Goal: Navigation & Orientation: Find specific page/section

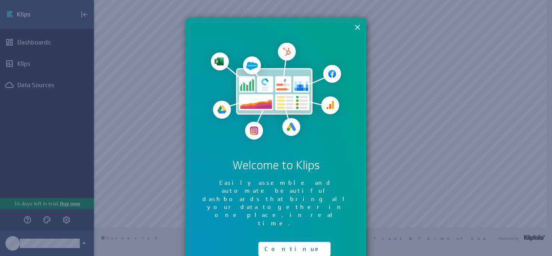
click at [359, 26] on button "×" at bounding box center [357, 27] width 7 height 14
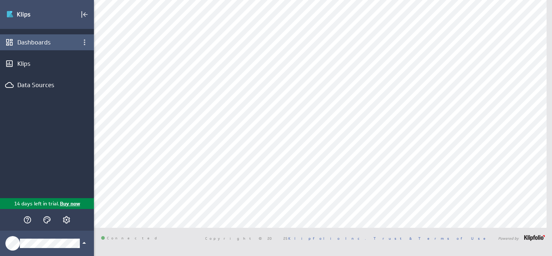
click at [31, 42] on div "Dashboards" at bounding box center [46, 42] width 59 height 8
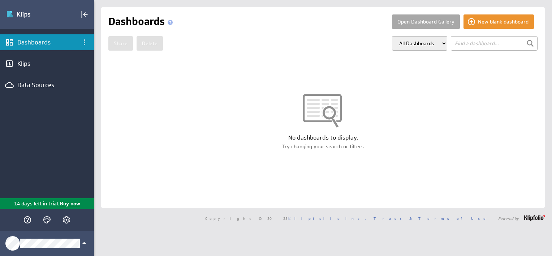
click at [399, 22] on button "Open Dashboard Gallery" at bounding box center [426, 21] width 68 height 14
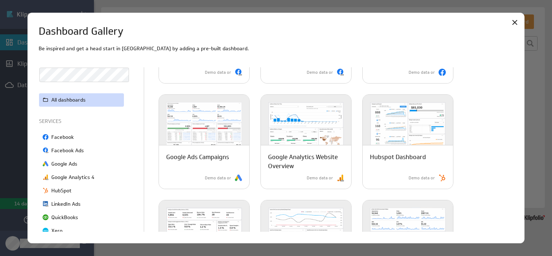
scroll to position [253, 0]
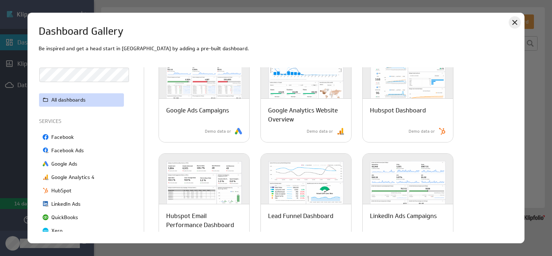
click at [516, 25] on icon "Close" at bounding box center [515, 22] width 9 height 9
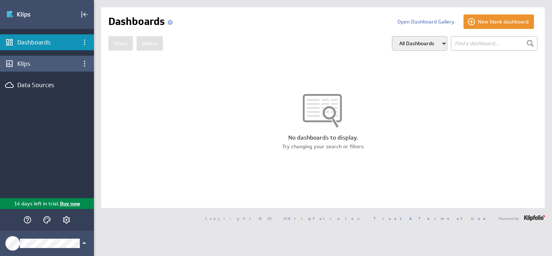
click at [62, 60] on div "Klips" at bounding box center [46, 64] width 59 height 8
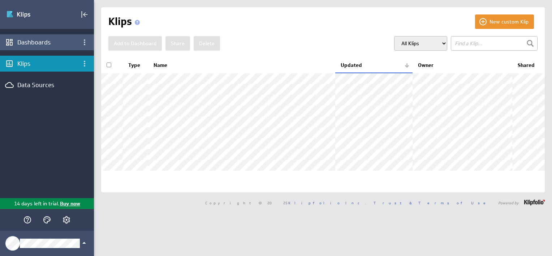
click at [36, 48] on div "Dashboards" at bounding box center [47, 42] width 94 height 16
